Goal: Task Accomplishment & Management: Use online tool/utility

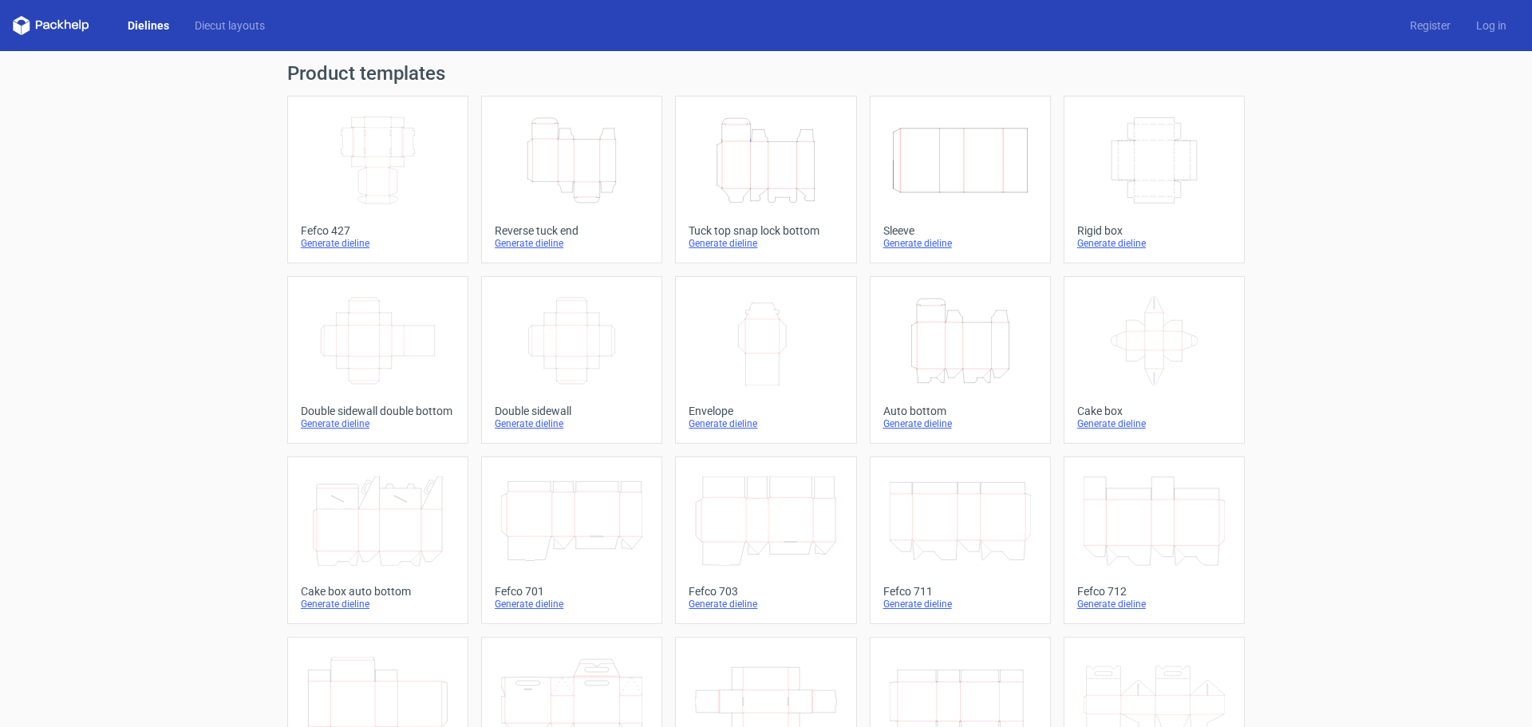
click at [339, 156] on icon "Width Depth Height" at bounding box center [377, 160] width 141 height 89
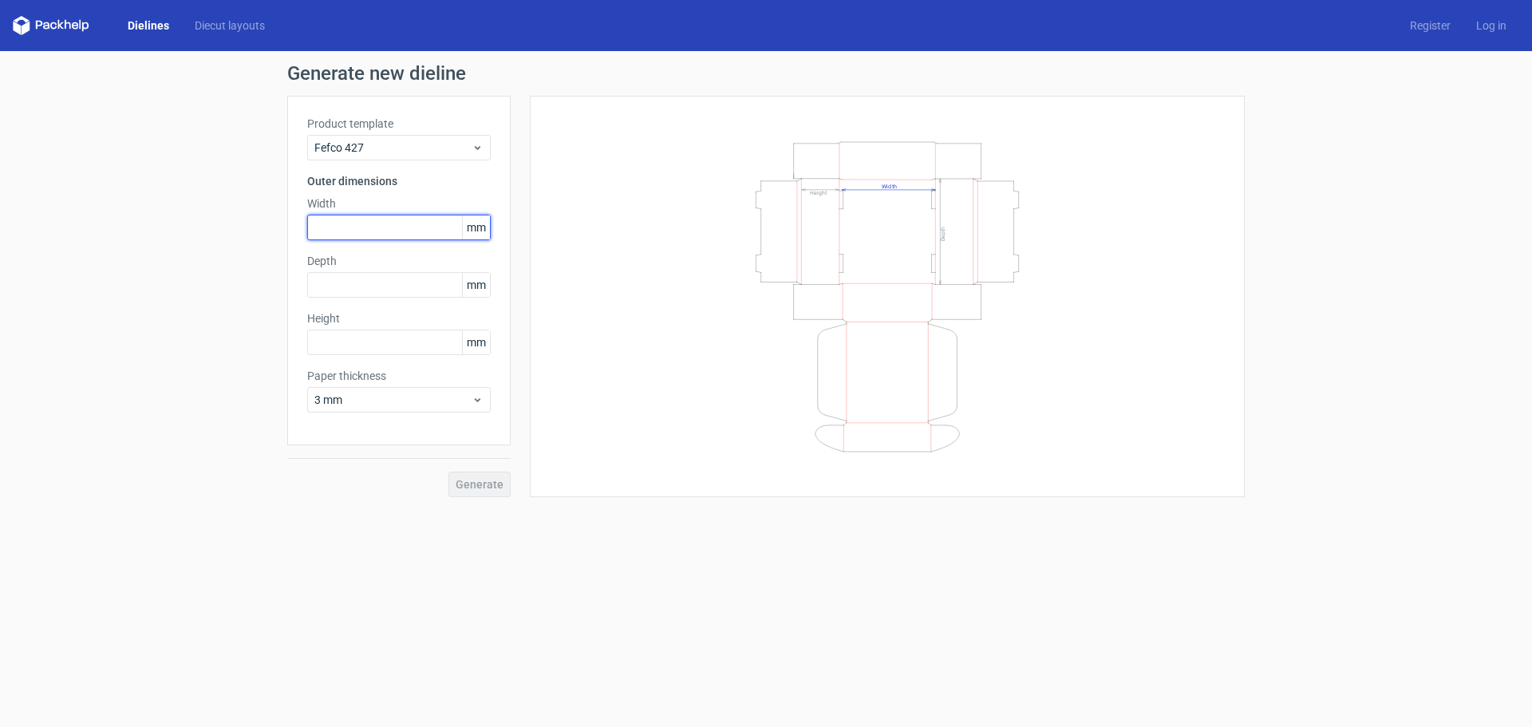
click at [422, 234] on input "text" at bounding box center [399, 228] width 184 height 26
type input "324"
click at [400, 291] on input "text" at bounding box center [399, 285] width 184 height 26
type input "153"
click at [360, 341] on input "text" at bounding box center [399, 343] width 184 height 26
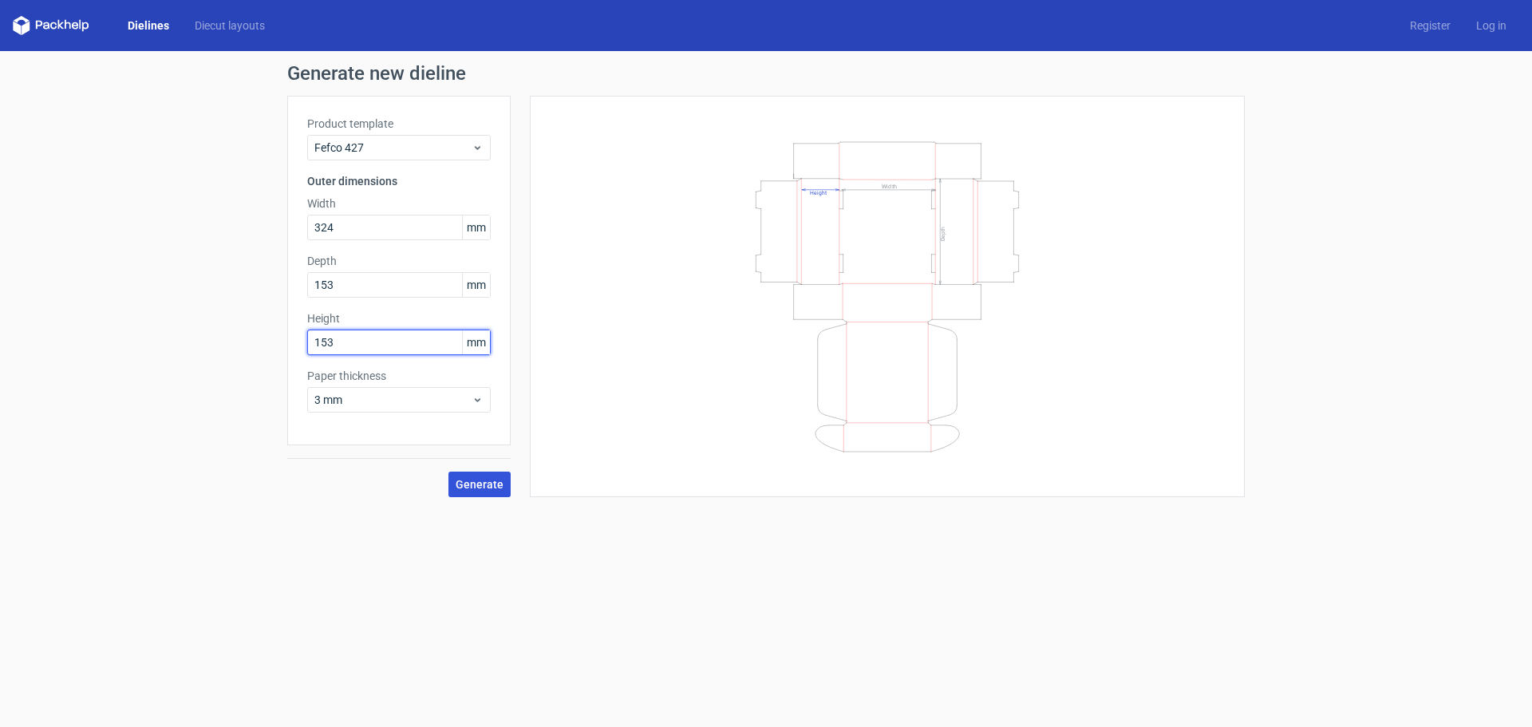
type input "153"
click at [477, 489] on span "Generate" at bounding box center [480, 484] width 48 height 11
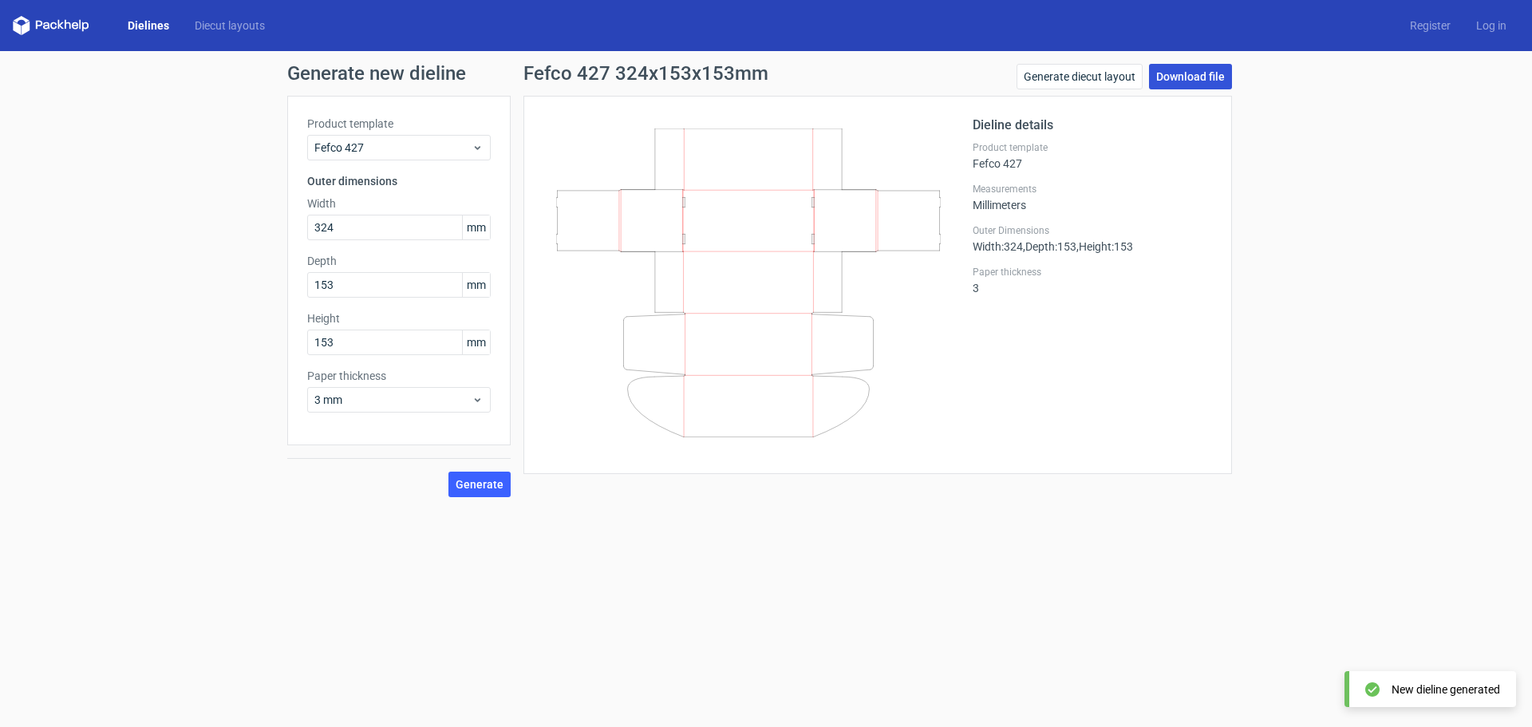
click at [1194, 72] on link "Download file" at bounding box center [1190, 77] width 83 height 26
